Goal: Information Seeking & Learning: Learn about a topic

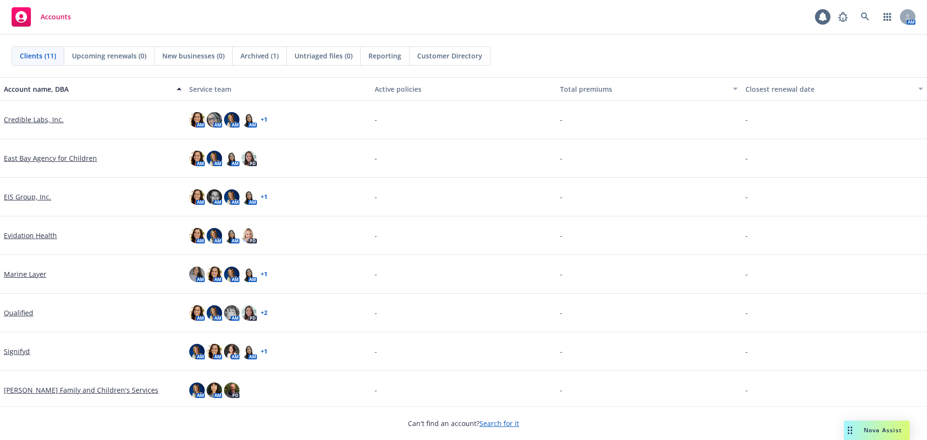
scroll to position [119, 0]
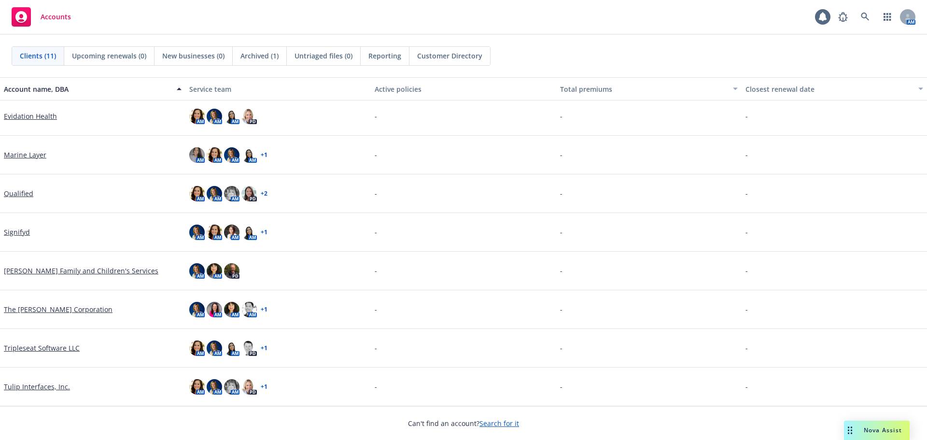
click at [67, 346] on link "Tripleseat Software LLC" at bounding box center [42, 348] width 76 height 10
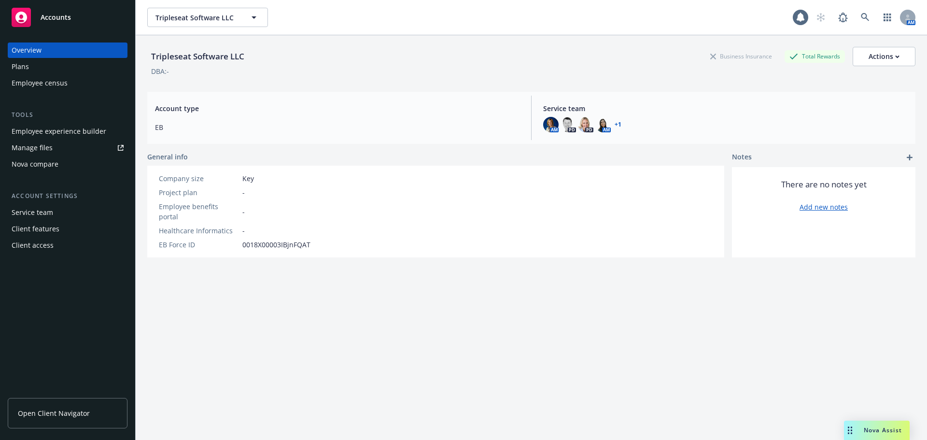
click at [32, 245] on div "Client access" at bounding box center [33, 244] width 42 height 15
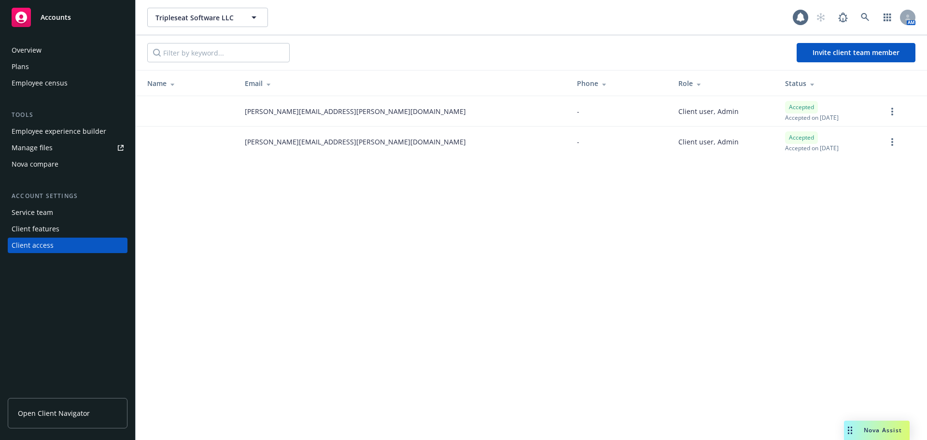
click at [41, 49] on div "Overview" at bounding box center [27, 49] width 30 height 15
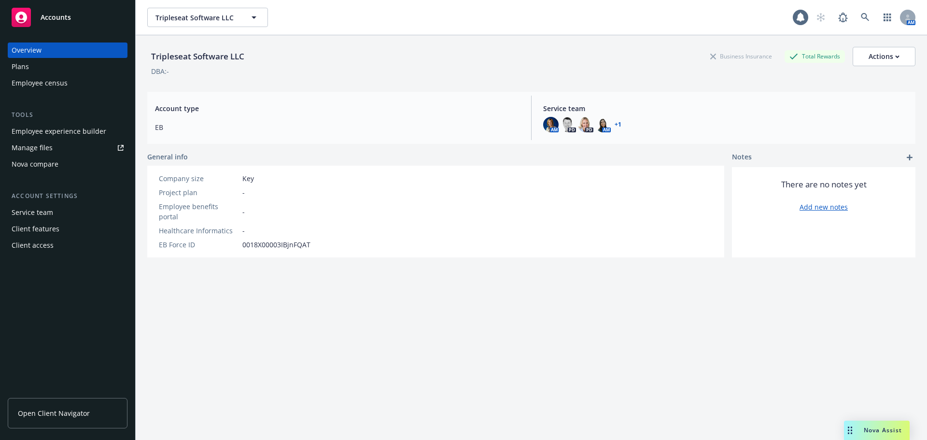
click at [28, 245] on div "Client access" at bounding box center [33, 244] width 42 height 15
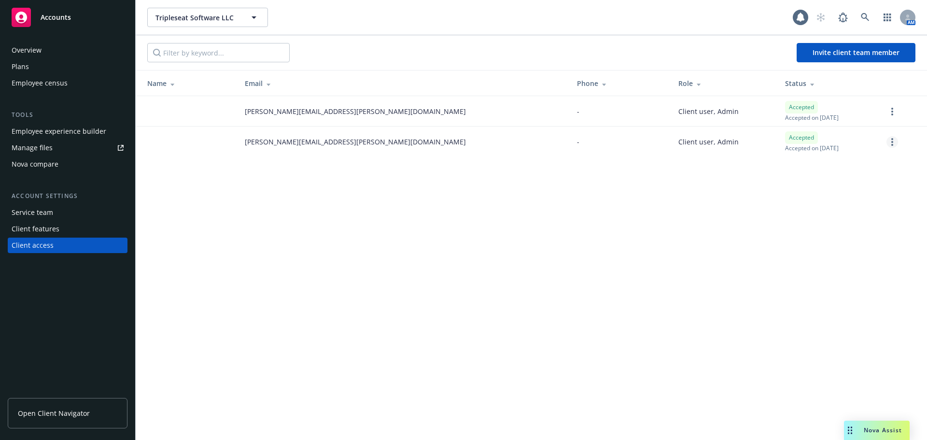
click at [892, 142] on circle "more" at bounding box center [892, 142] width 2 height 2
click at [834, 228] on link "Remove team member" at bounding box center [841, 227] width 112 height 19
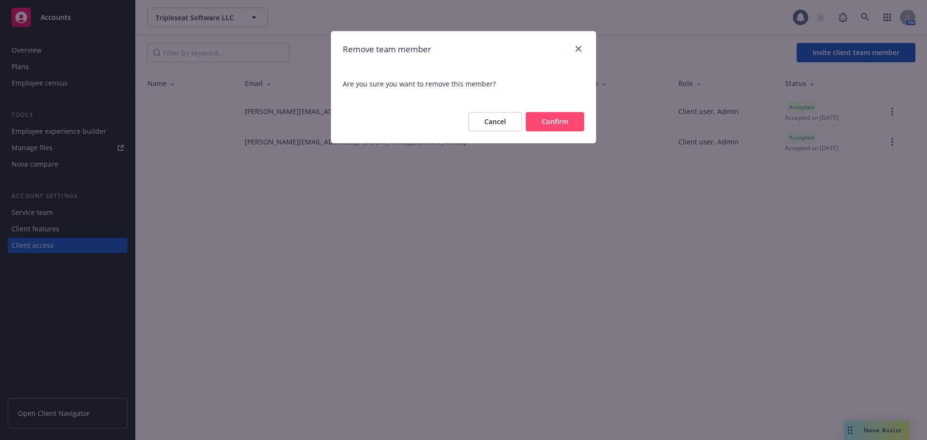
click at [557, 119] on button "Confirm" at bounding box center [555, 121] width 58 height 19
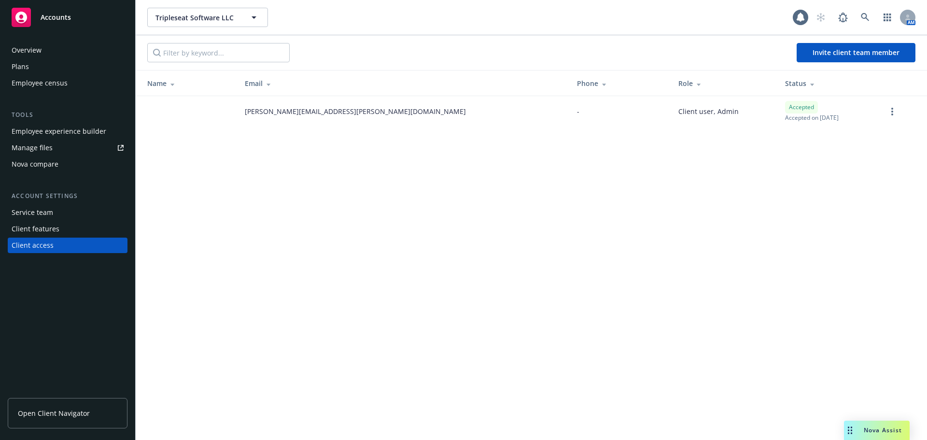
click at [61, 129] on div "Employee experience builder" at bounding box center [59, 131] width 95 height 15
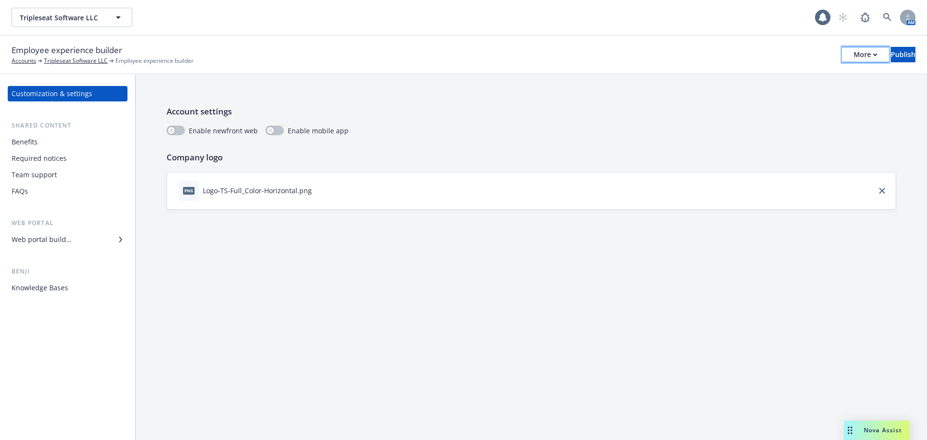
click at [853, 54] on div "More" at bounding box center [865, 54] width 24 height 14
click at [776, 76] on link "Copy preview link" at bounding box center [785, 76] width 143 height 19
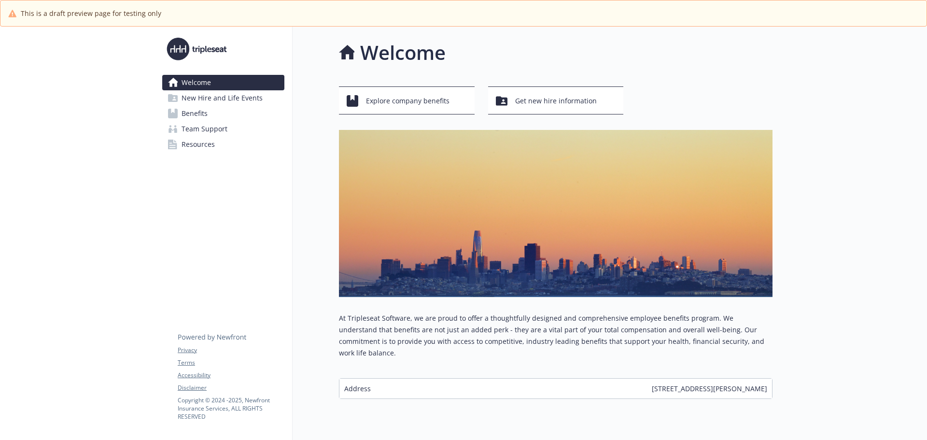
click at [197, 103] on span "New Hire and Life Events" at bounding box center [221, 97] width 81 height 15
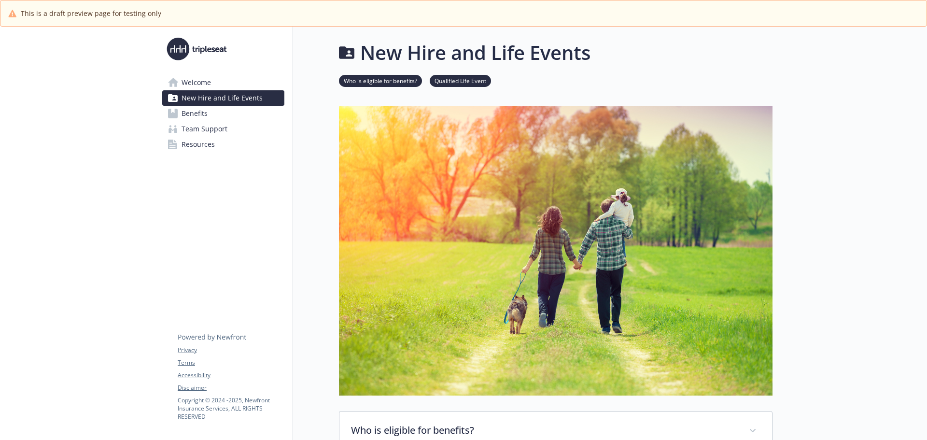
click at [216, 86] on link "Welcome" at bounding box center [223, 82] width 122 height 15
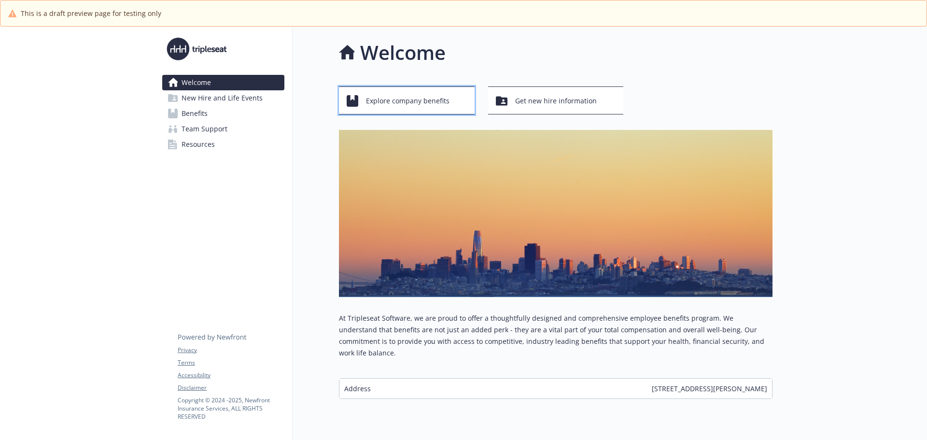
click at [398, 100] on span "Explore company benefits" at bounding box center [408, 101] width 84 height 18
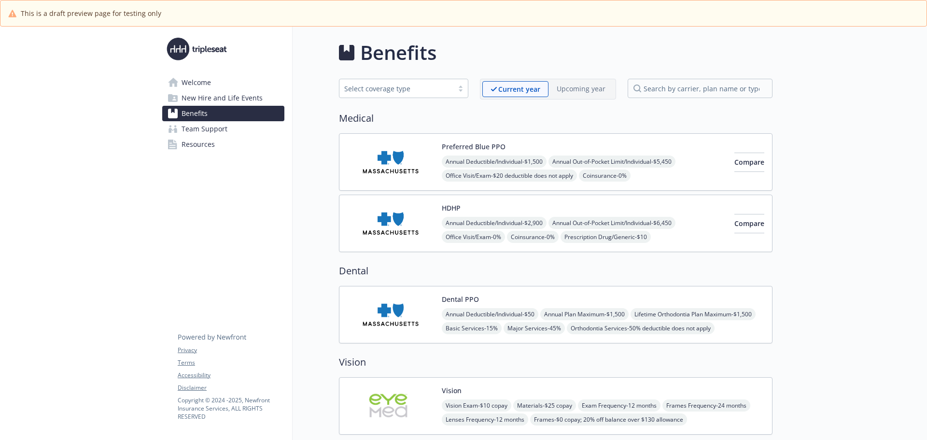
click at [202, 80] on span "Welcome" at bounding box center [195, 82] width 29 height 15
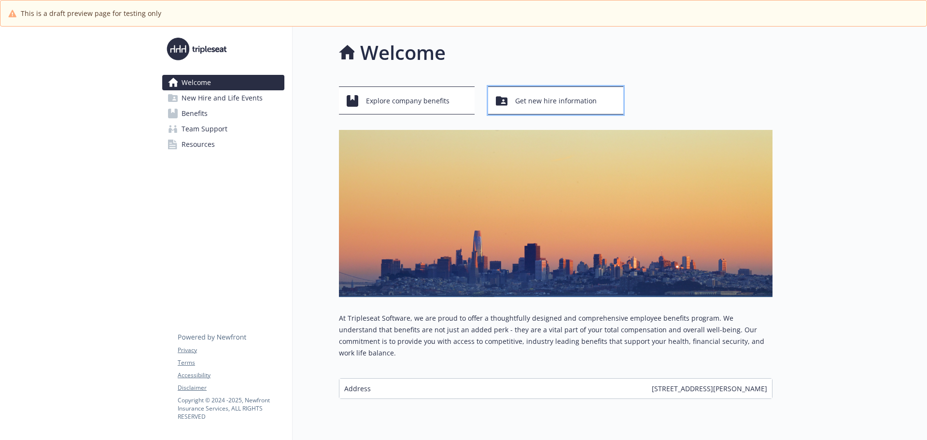
click at [555, 100] on span "Get new hire information" at bounding box center [556, 101] width 82 height 18
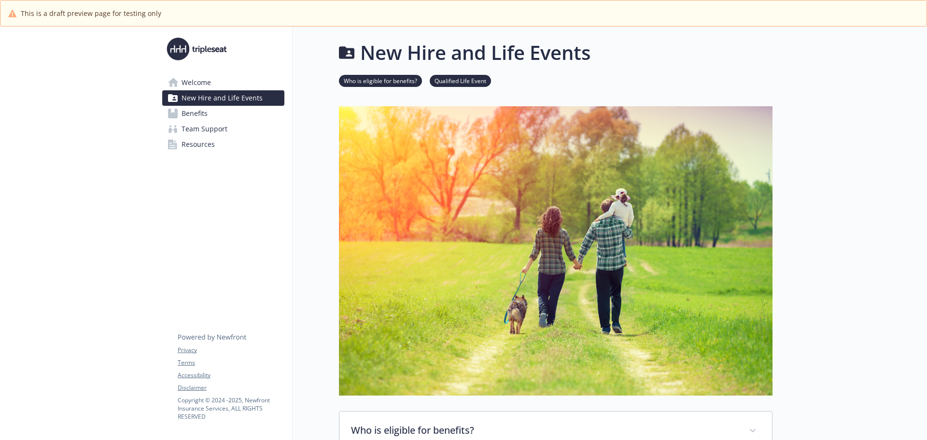
click at [206, 82] on span "Welcome" at bounding box center [195, 82] width 29 height 15
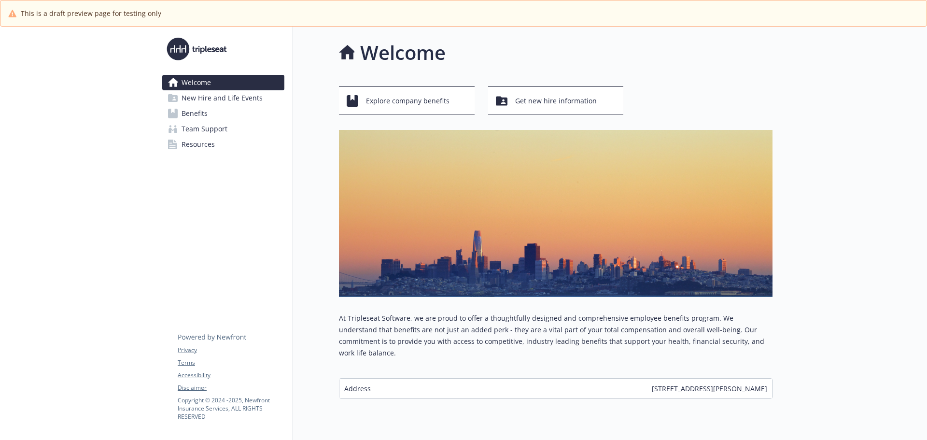
click at [222, 99] on span "New Hire and Life Events" at bounding box center [221, 97] width 81 height 15
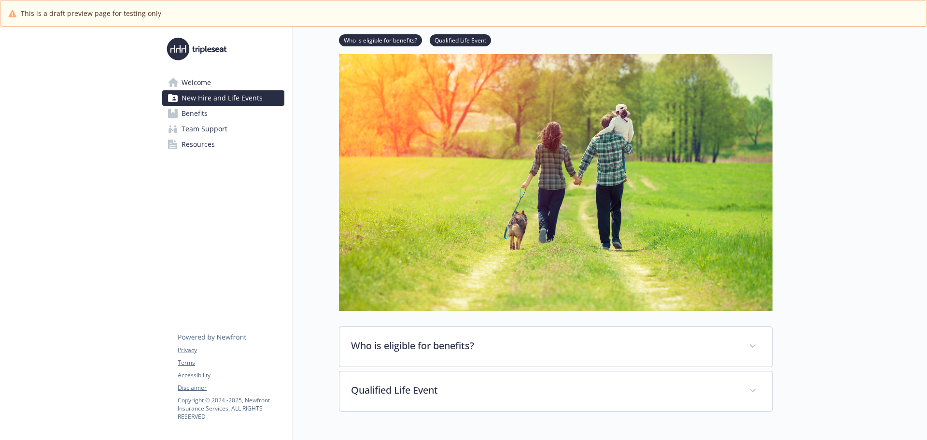
scroll to position [133, 0]
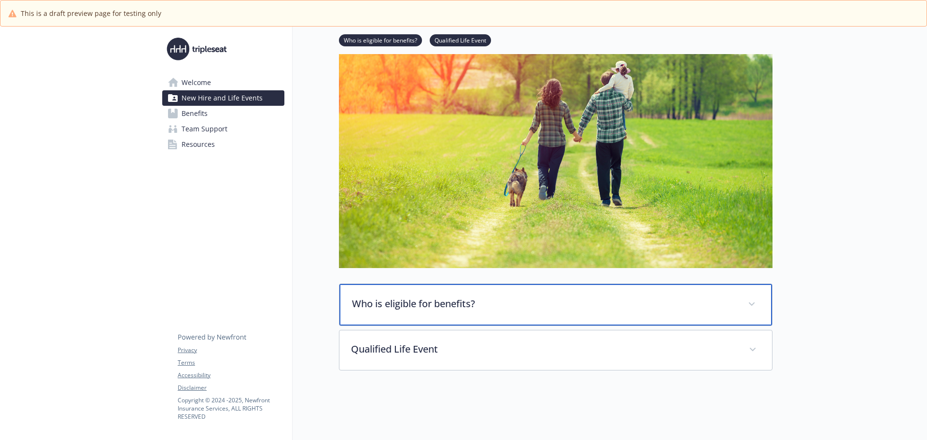
click at [747, 301] on span at bounding box center [751, 303] width 15 height 15
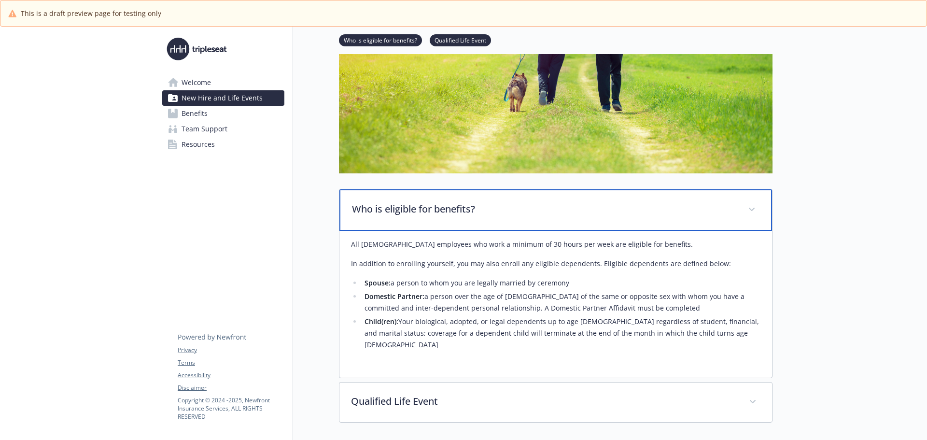
scroll to position [270, 0]
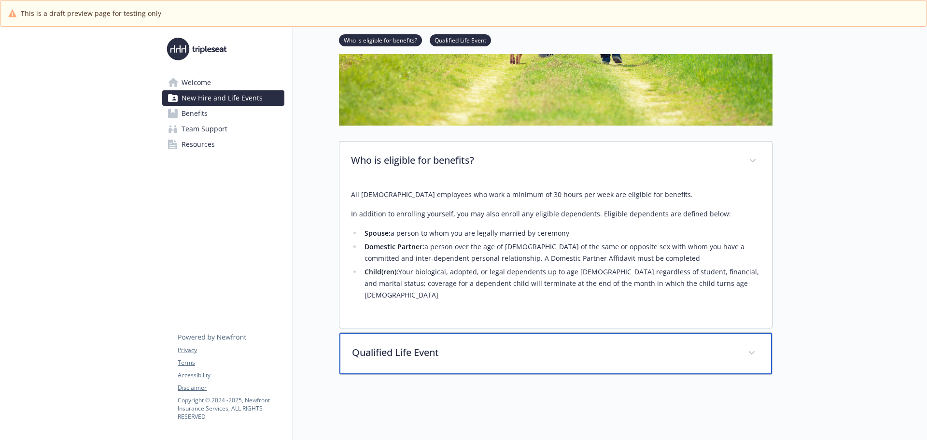
click at [510, 355] on div "Qualified Life Event" at bounding box center [555, 354] width 432 height 42
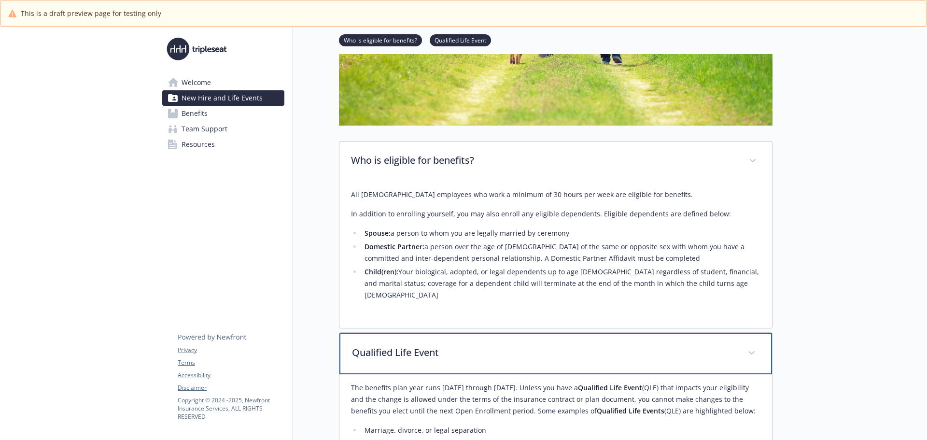
scroll to position [463, 0]
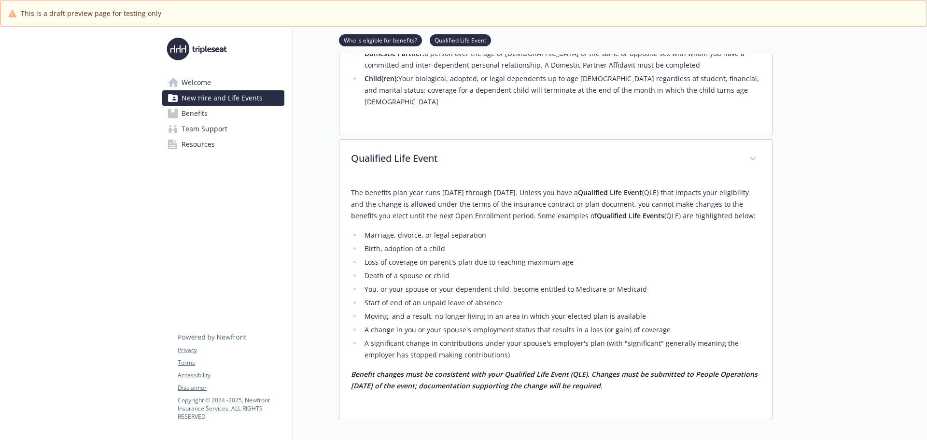
click at [172, 115] on icon at bounding box center [173, 114] width 10 height 10
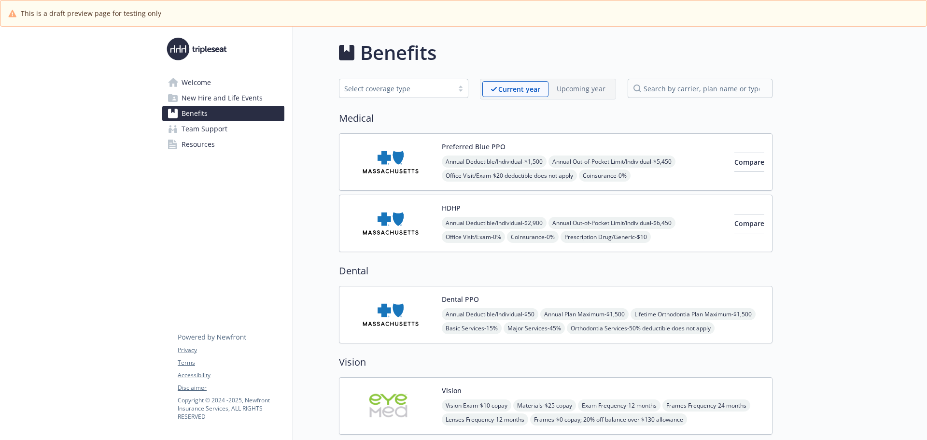
click at [387, 166] on img at bounding box center [390, 161] width 87 height 41
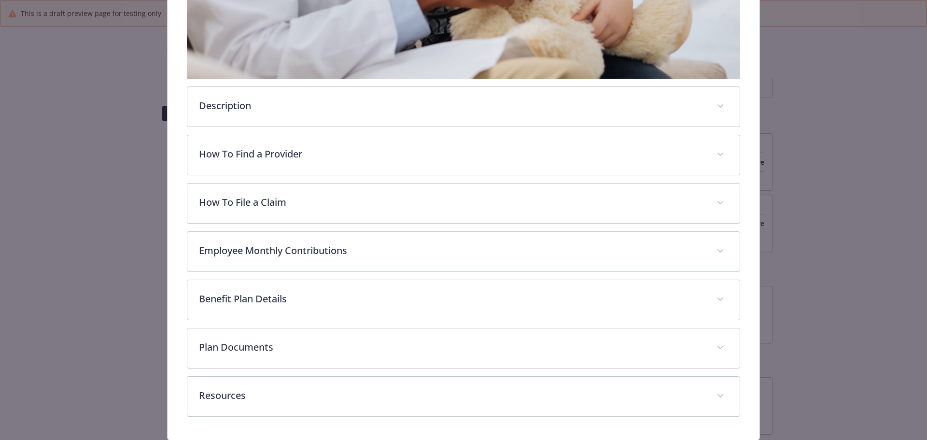
scroll to position [481, 0]
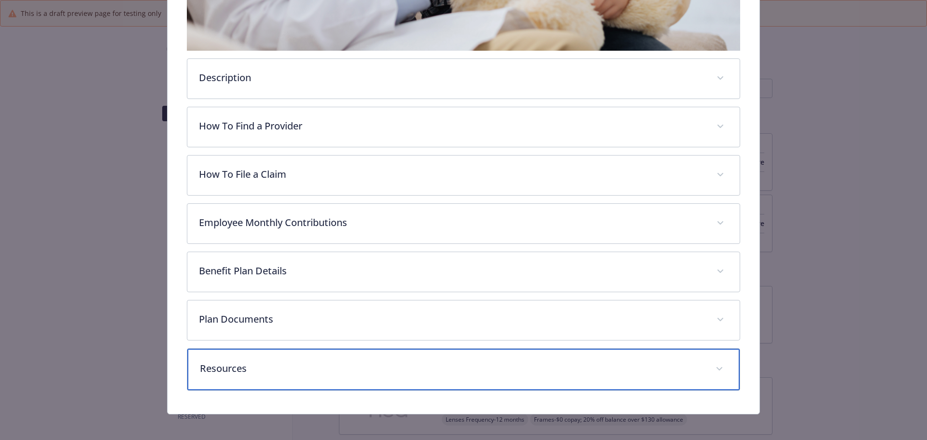
click at [206, 367] on p "Resources" at bounding box center [452, 368] width 504 height 14
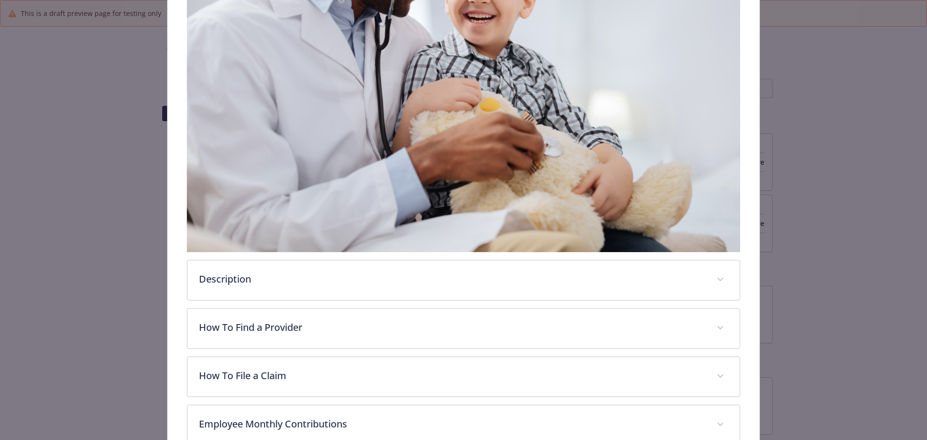
scroll to position [8, 0]
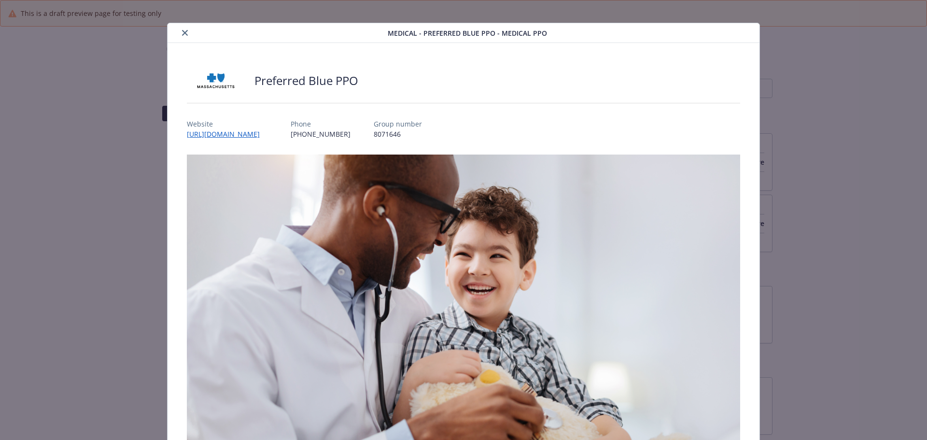
click at [183, 31] on icon "close" at bounding box center [185, 33] width 6 height 6
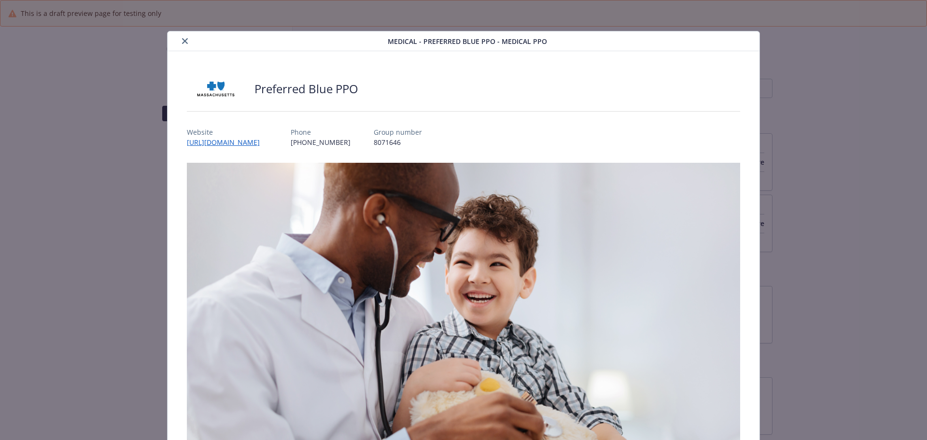
scroll to position [29, 0]
